Goal: Information Seeking & Learning: Learn about a topic

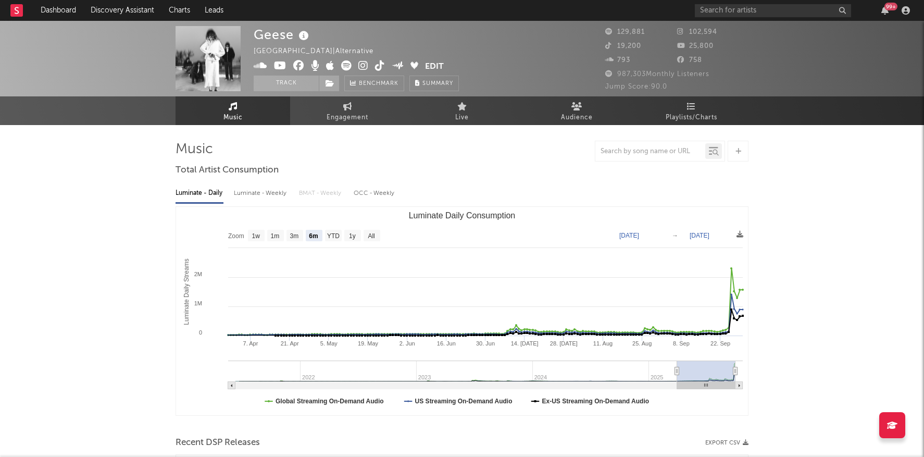
select select "6m"
click at [727, 11] on input "text" at bounding box center [773, 10] width 156 height 13
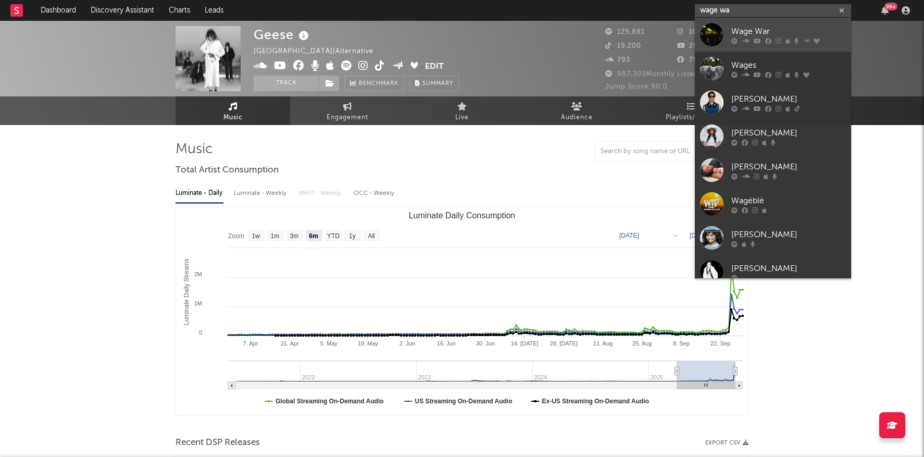
type input "wage wa"
click at [771, 28] on div "Wage War" at bounding box center [788, 31] width 115 height 13
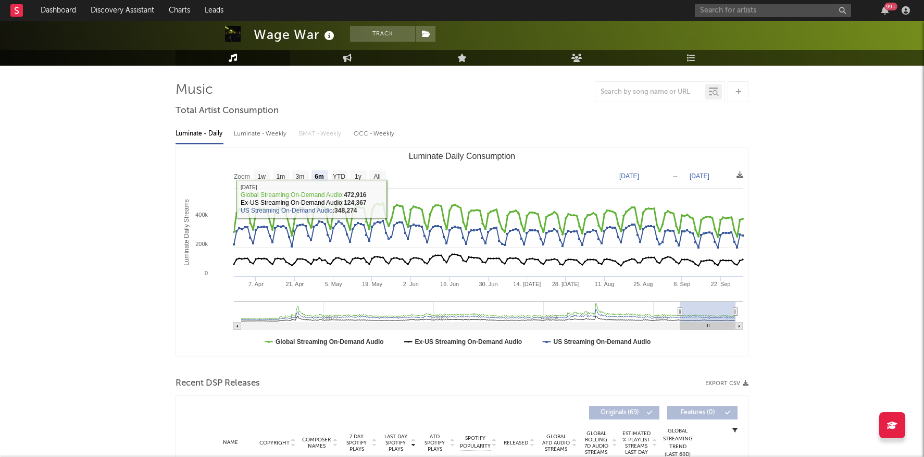
scroll to position [60, 0]
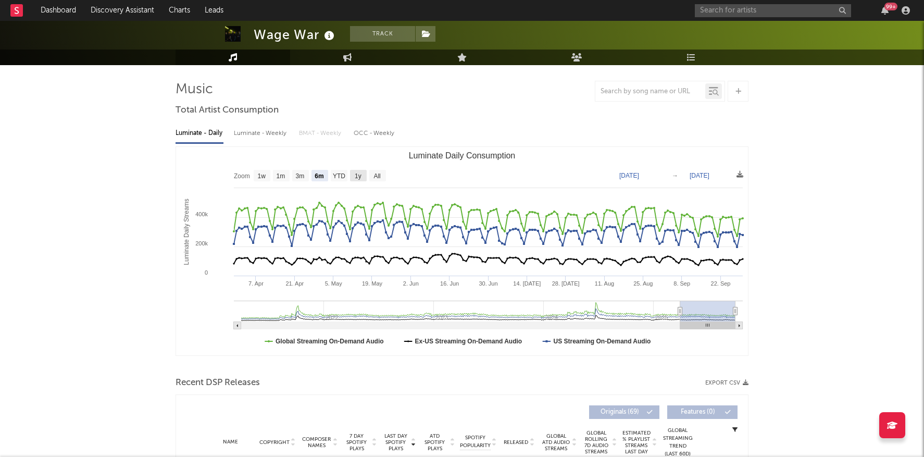
click at [358, 174] on text "1y" at bounding box center [358, 175] width 7 height 7
select select "1y"
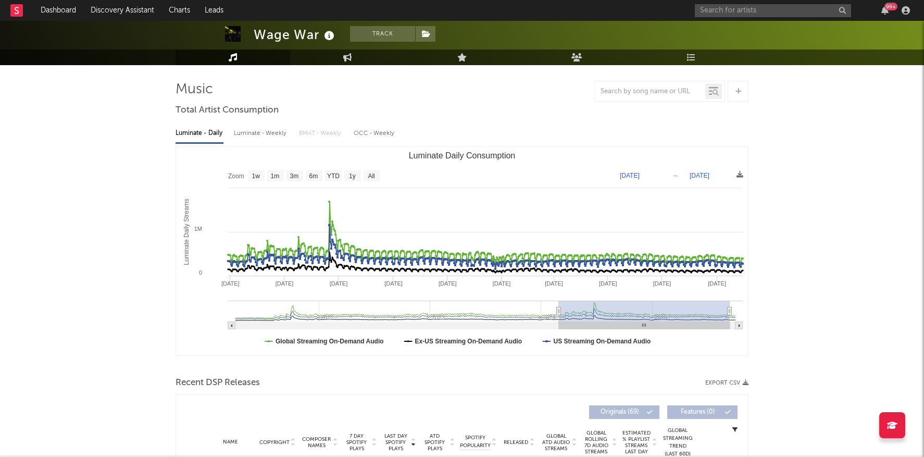
type input "[DATE]"
drag, startPoint x: 626, startPoint y: 311, endPoint x: 559, endPoint y: 313, distance: 67.2
click at [559, 313] on icon "Luminate Daily Consumption" at bounding box center [559, 311] width 4 height 8
click at [766, 10] on input "text" at bounding box center [773, 10] width 156 height 13
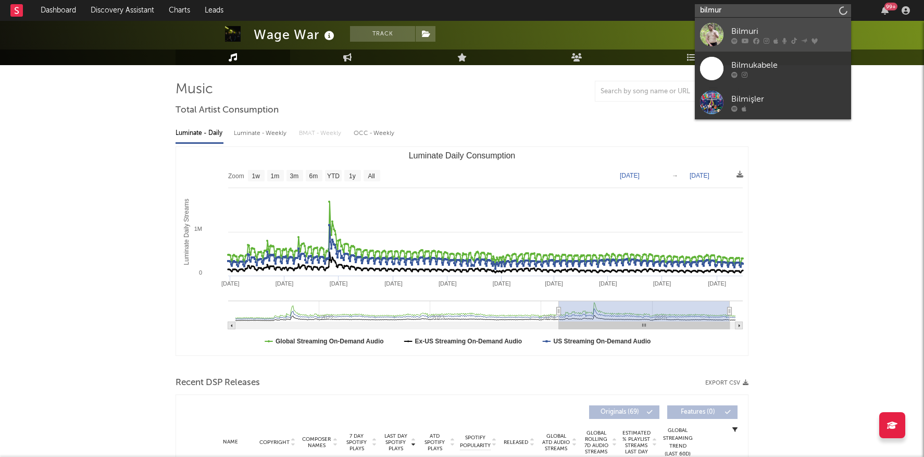
type input "bilmur"
click at [759, 22] on link "Bilmuri" at bounding box center [773, 35] width 156 height 34
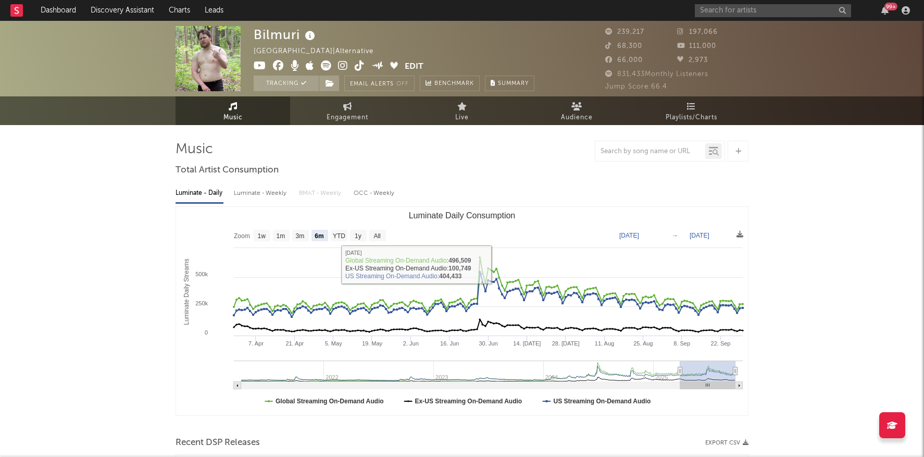
click at [359, 233] on text "1y" at bounding box center [358, 235] width 7 height 7
select select "1y"
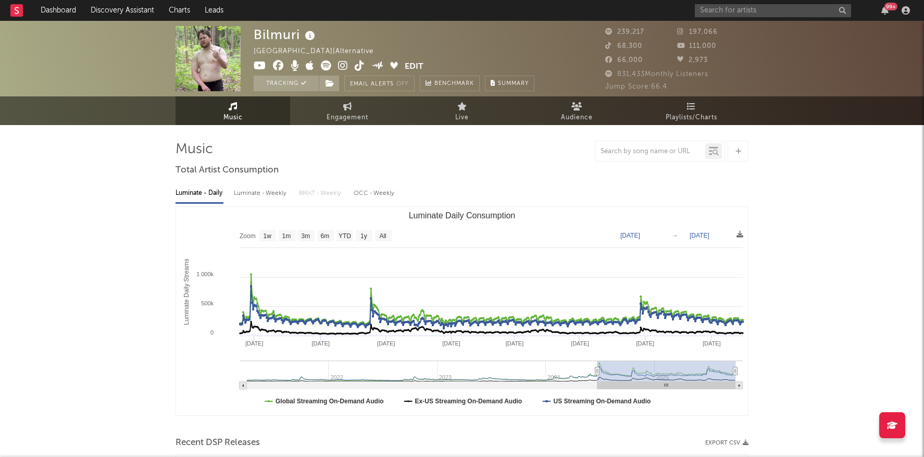
type input "[DATE]"
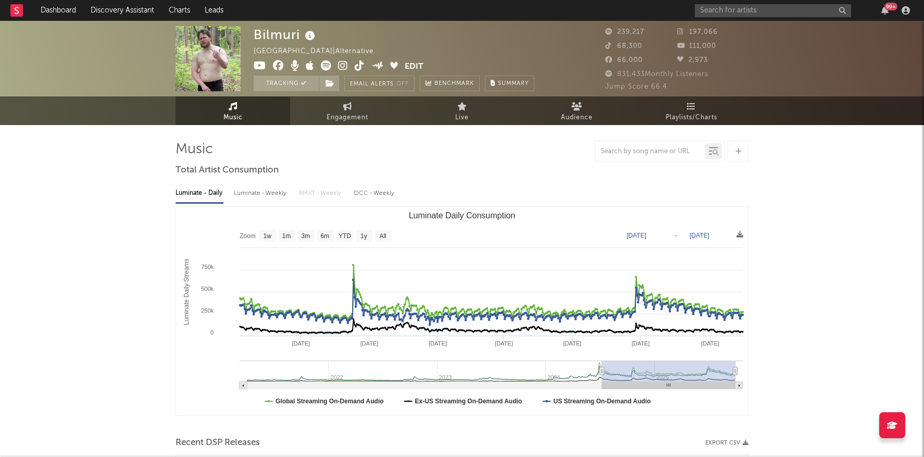
drag, startPoint x: 625, startPoint y: 372, endPoint x: 602, endPoint y: 375, distance: 23.1
click at [602, 375] on g "Luminate Daily Consumption" at bounding box center [491, 374] width 503 height 29
click at [755, 13] on input "text" at bounding box center [773, 10] width 156 height 13
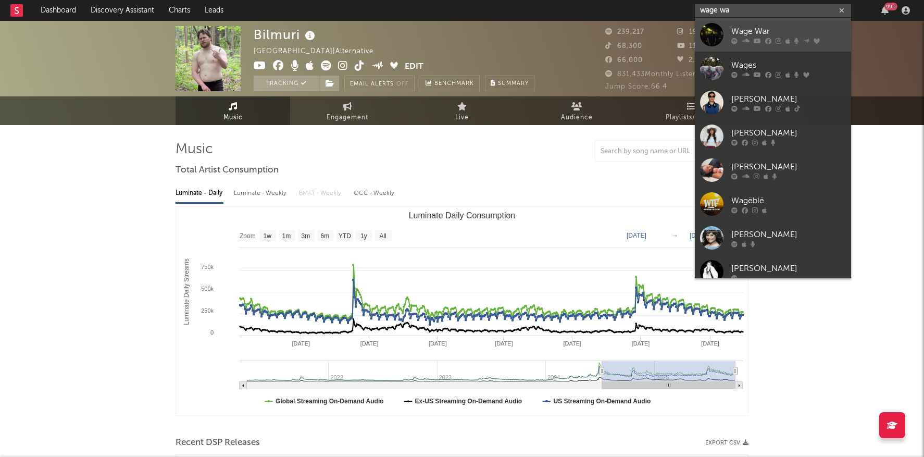
type input "wage wa"
click at [771, 31] on div "Wage War" at bounding box center [788, 31] width 115 height 13
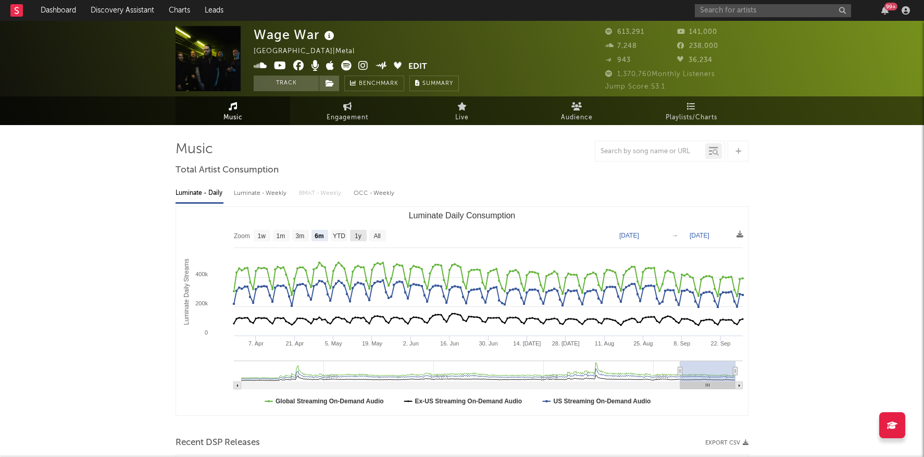
click at [358, 236] on text "1y" at bounding box center [358, 235] width 7 height 7
select select "1y"
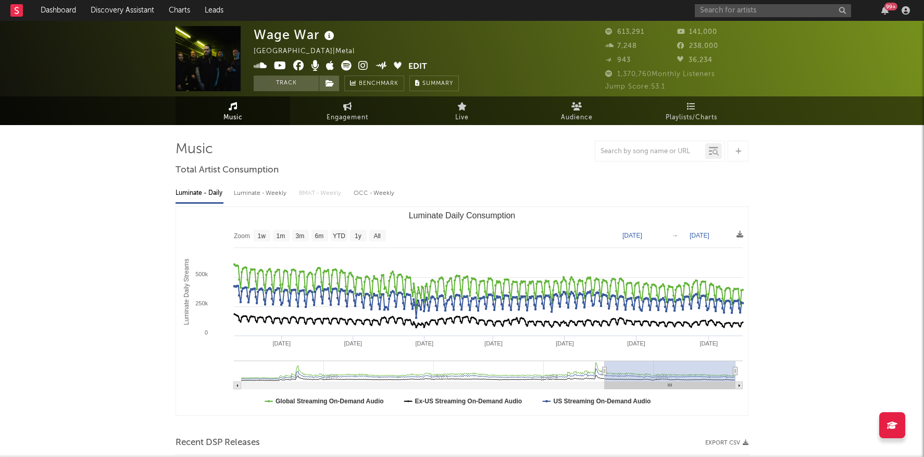
type input "[DATE]"
drag, startPoint x: 624, startPoint y: 370, endPoint x: 605, endPoint y: 369, distance: 18.8
click at [605, 369] on icon "Luminate Daily Consumption" at bounding box center [605, 371] width 4 height 8
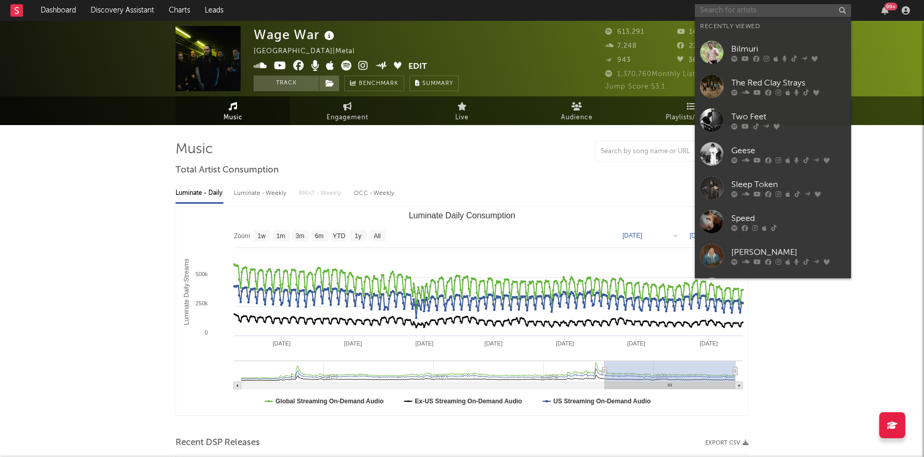
click at [746, 9] on input "text" at bounding box center [773, 10] width 156 height 13
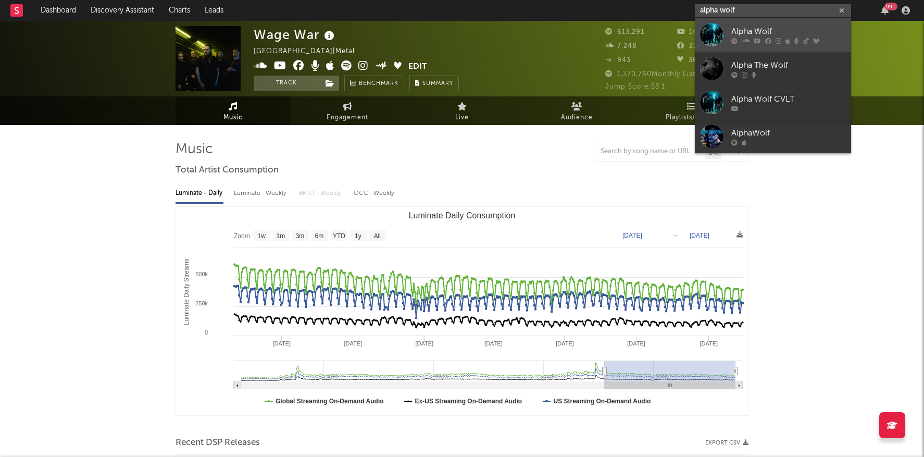
type input "alpha wolf"
click at [783, 32] on div "Alpha Wolf" at bounding box center [788, 31] width 115 height 13
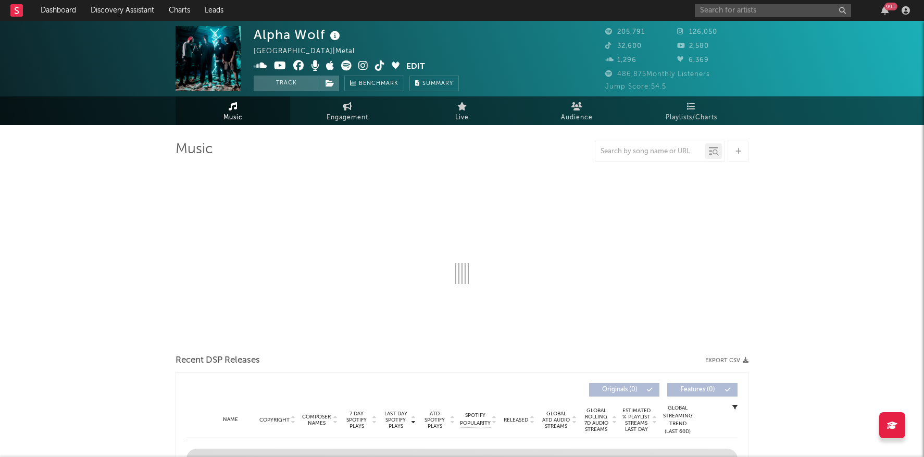
select select "6m"
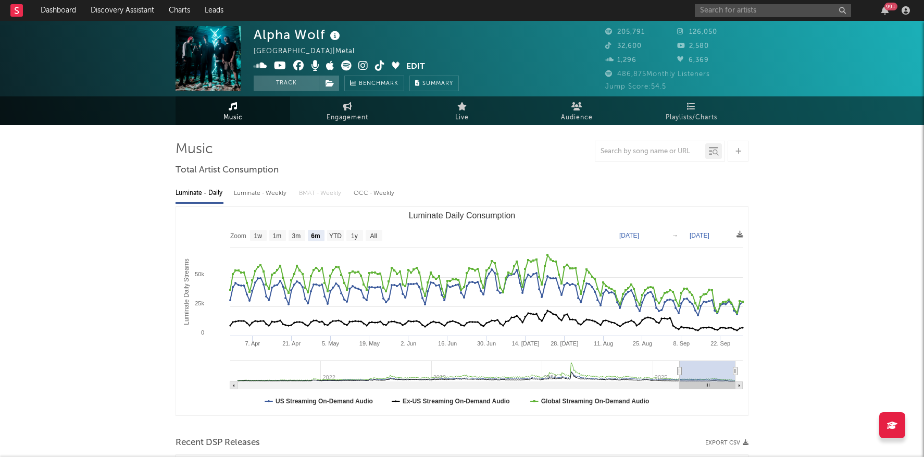
click at [733, 3] on div "99 +" at bounding box center [804, 10] width 219 height 21
click at [727, 9] on input "text" at bounding box center [773, 10] width 156 height 13
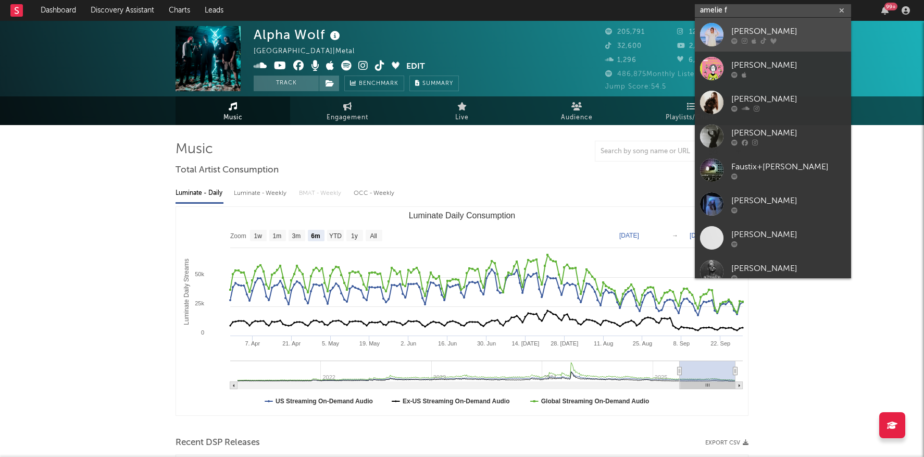
type input "amelie f"
click at [743, 31] on div "[PERSON_NAME]" at bounding box center [788, 31] width 115 height 13
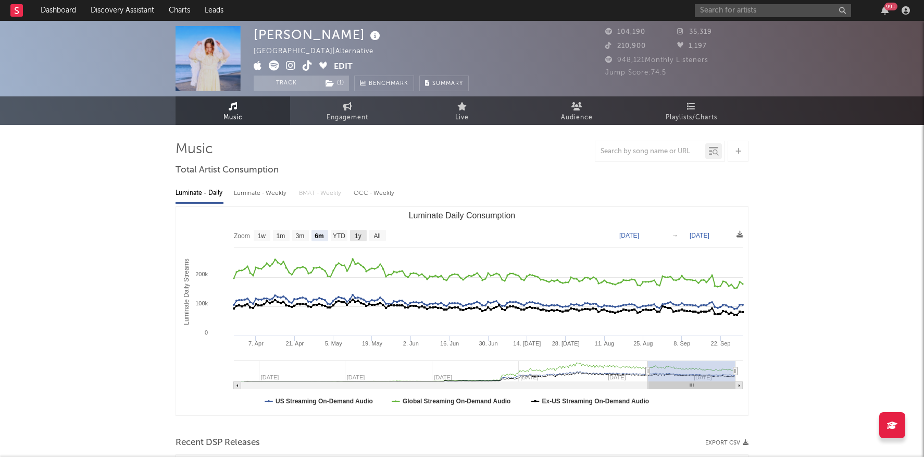
click at [354, 236] on rect "Luminate Daily Consumption" at bounding box center [358, 235] width 17 height 11
select select "1y"
type input "[DATE]"
